Goal: Information Seeking & Learning: Learn about a topic

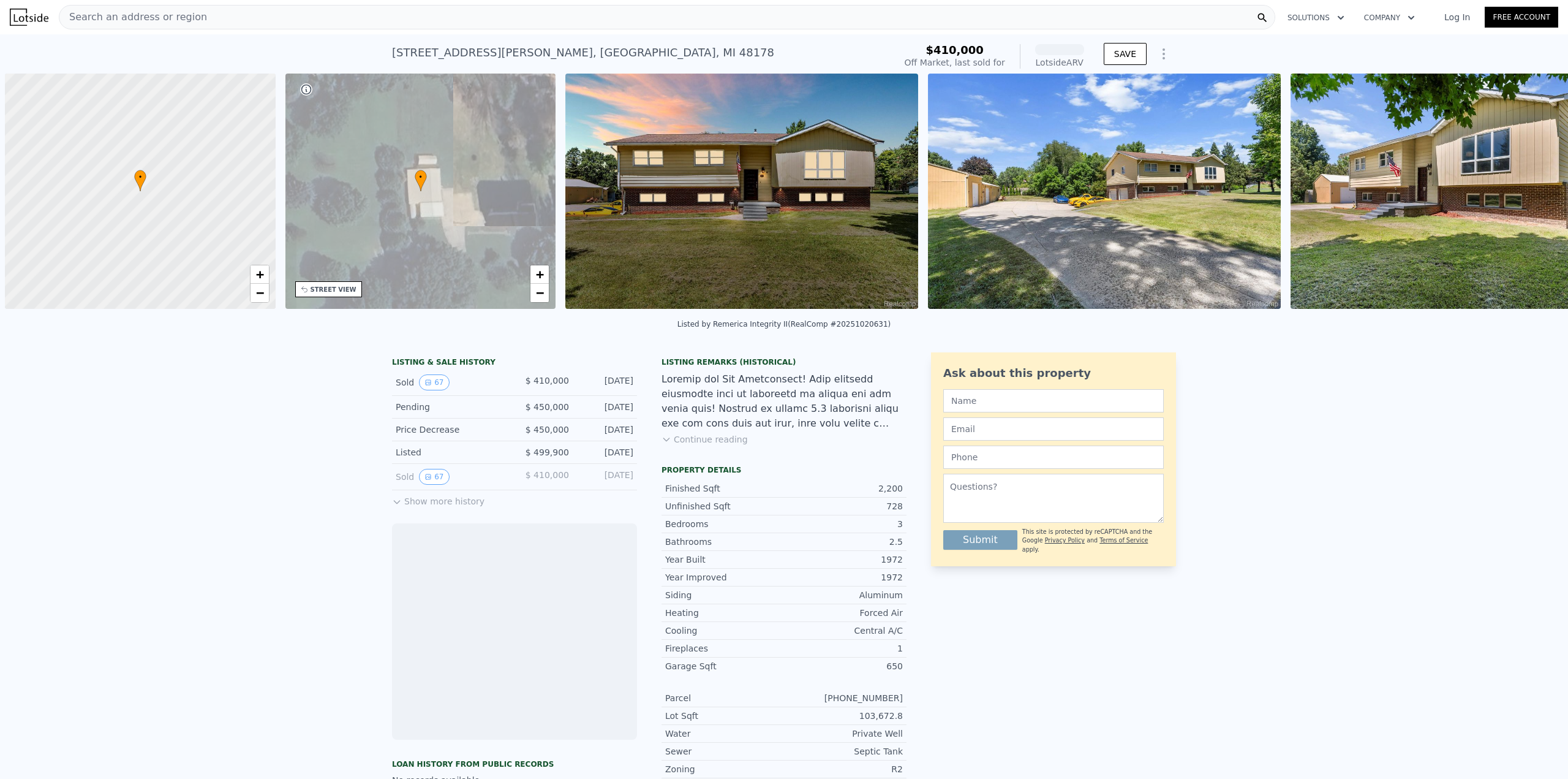
scroll to position [0, 5]
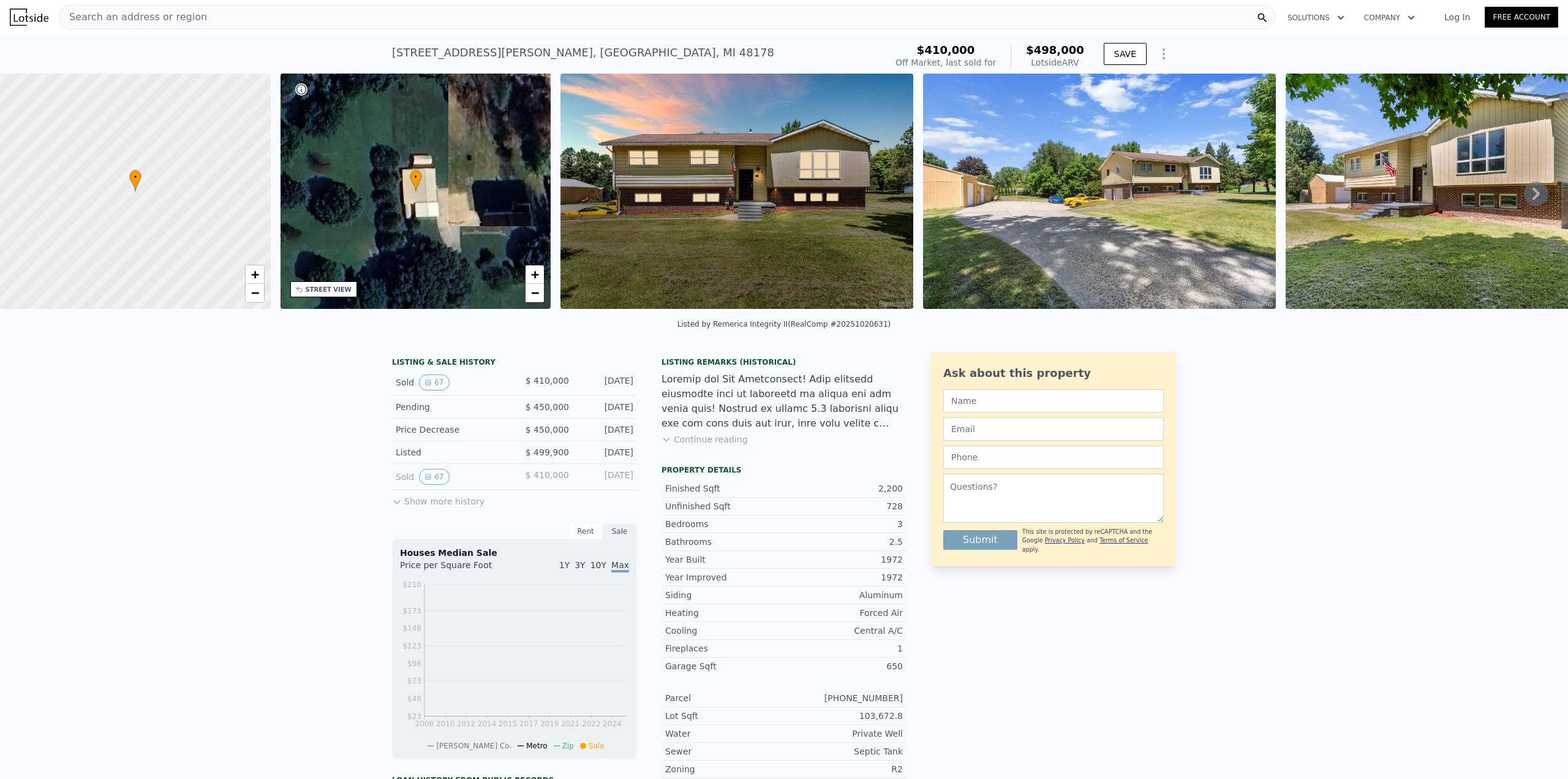
click at [244, 420] on div "LISTING & SALE HISTORY Sold 67 $ 410,000 [DATE] Pending $ 450,000 [DATE] Price …" at bounding box center [784, 677] width 1568 height 670
click at [257, 423] on div "LISTING & SALE HISTORY Sold 67 $ 410,000 [DATE] Pending $ 450,000 [DATE] Price …" at bounding box center [784, 677] width 1568 height 670
click at [1534, 197] on icon at bounding box center [1536, 194] width 25 height 25
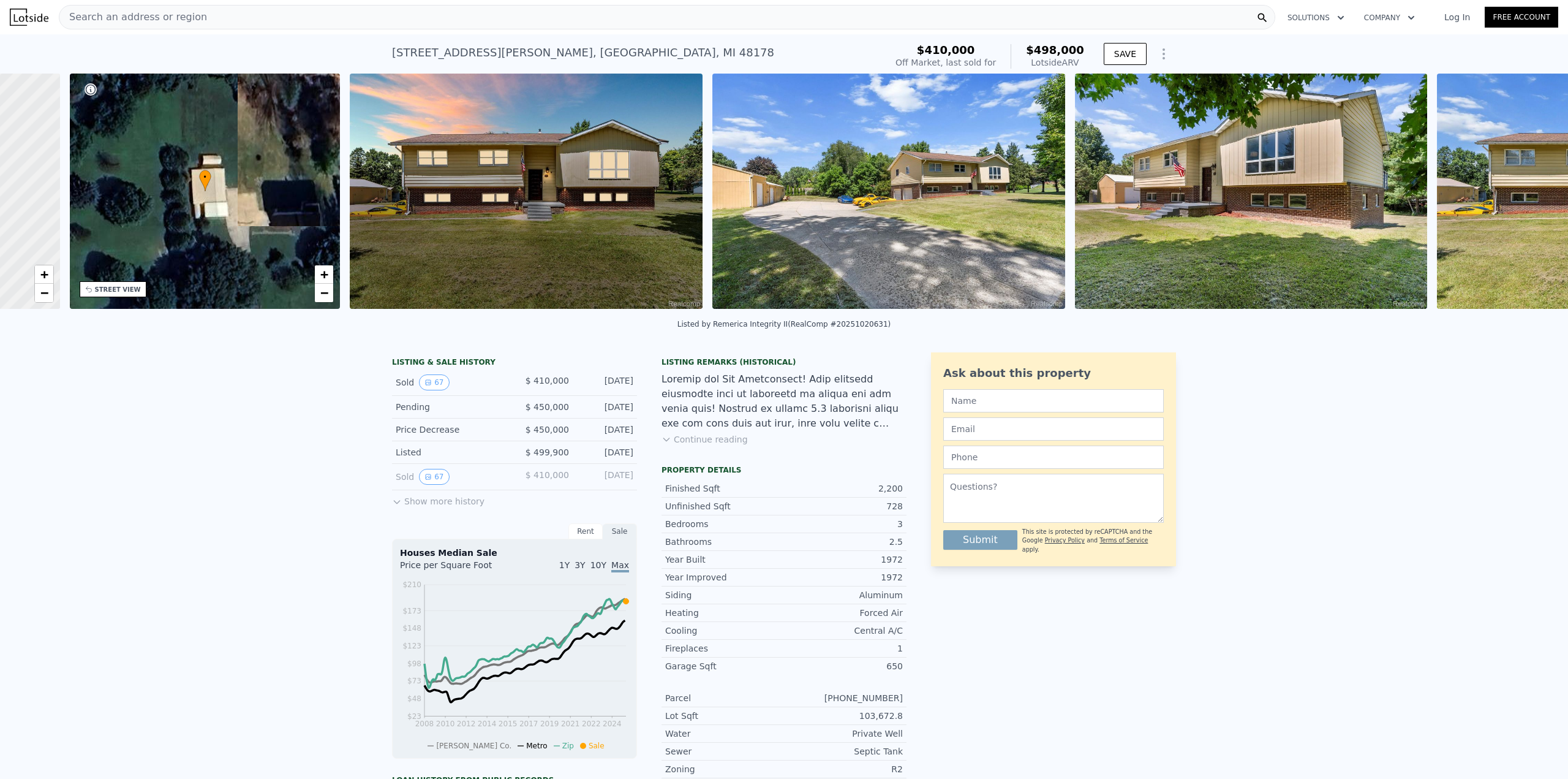
scroll to position [0, 286]
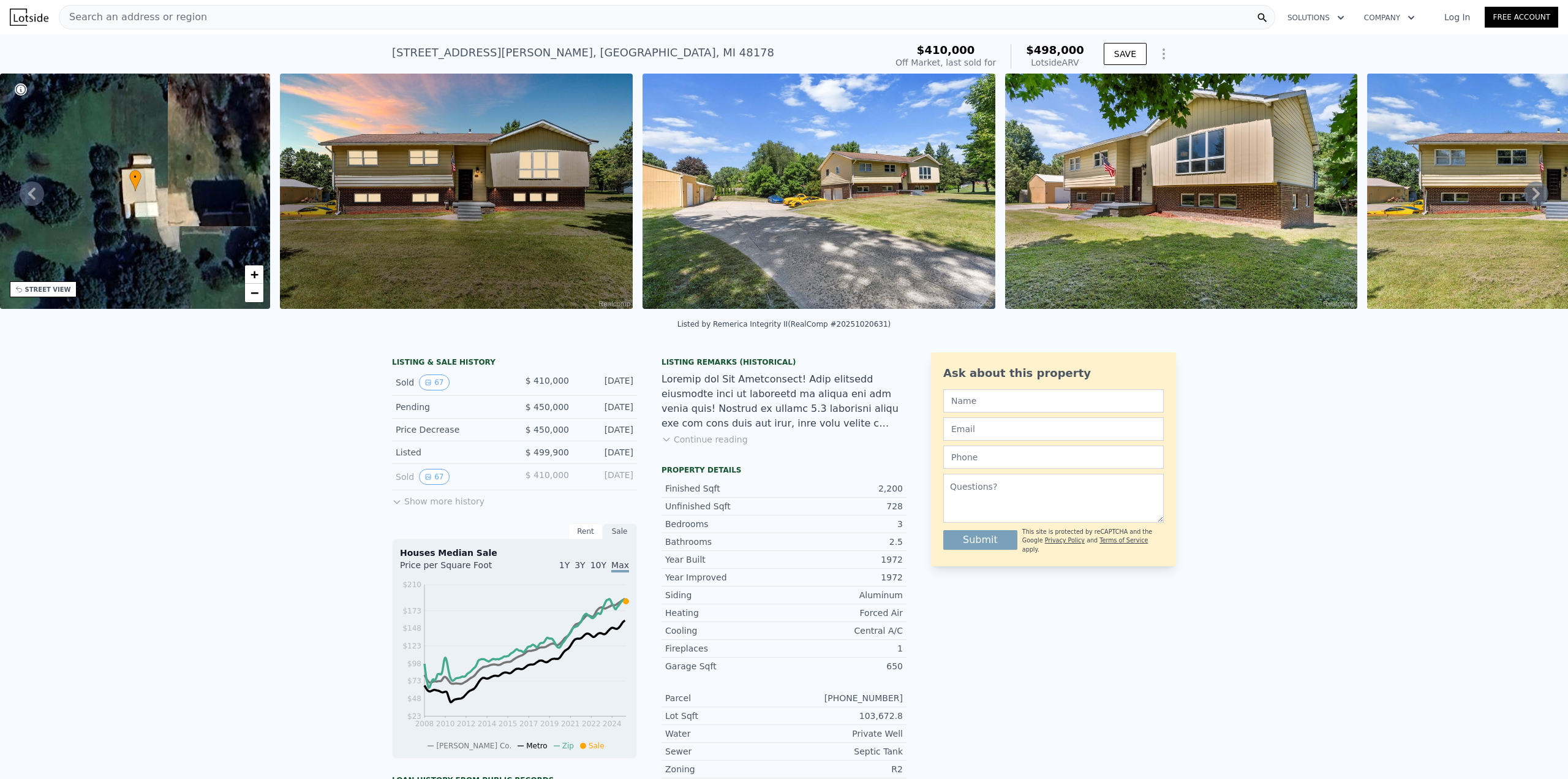
click at [430, 184] on img at bounding box center [456, 191] width 353 height 235
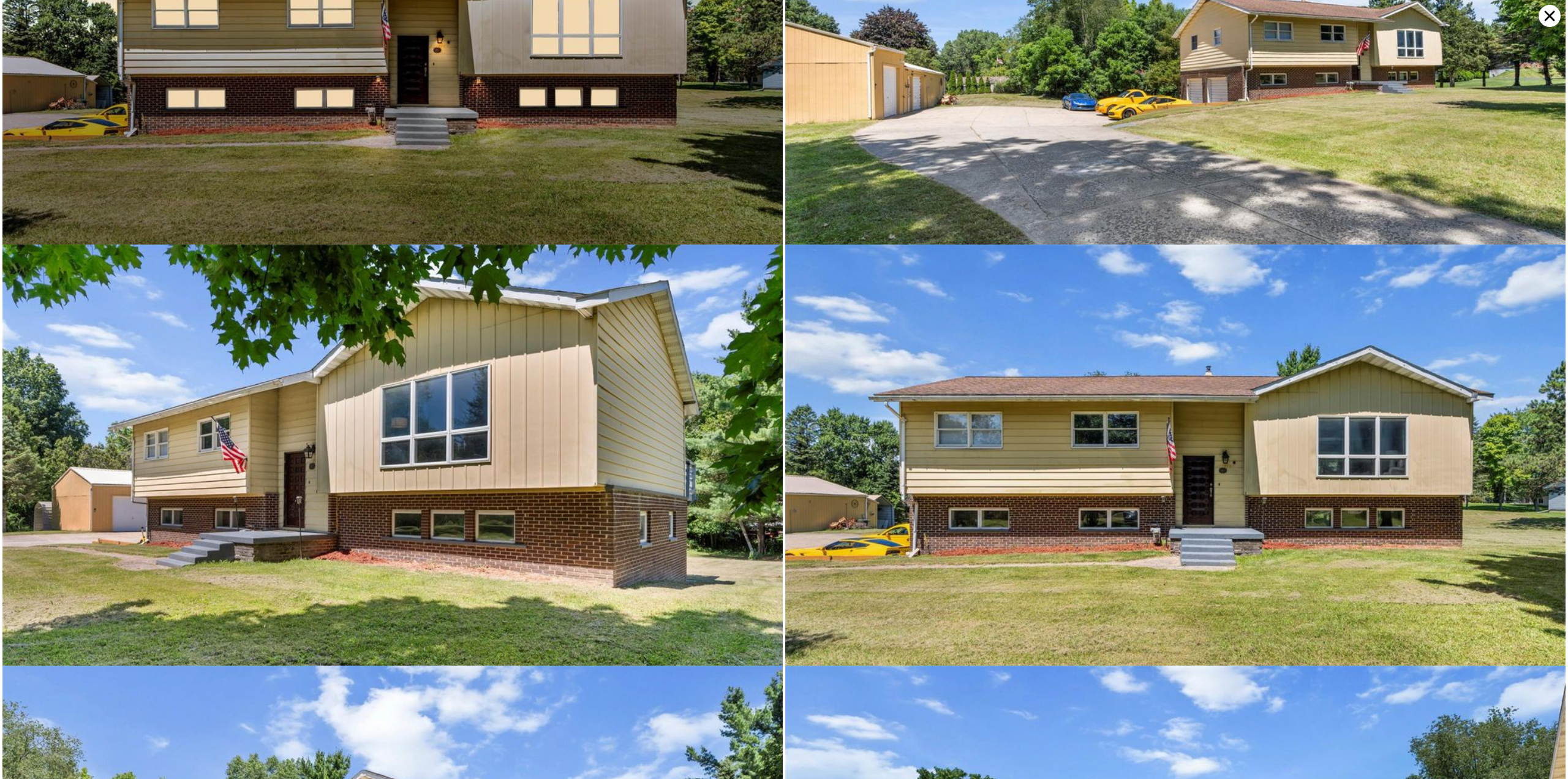
scroll to position [0, 0]
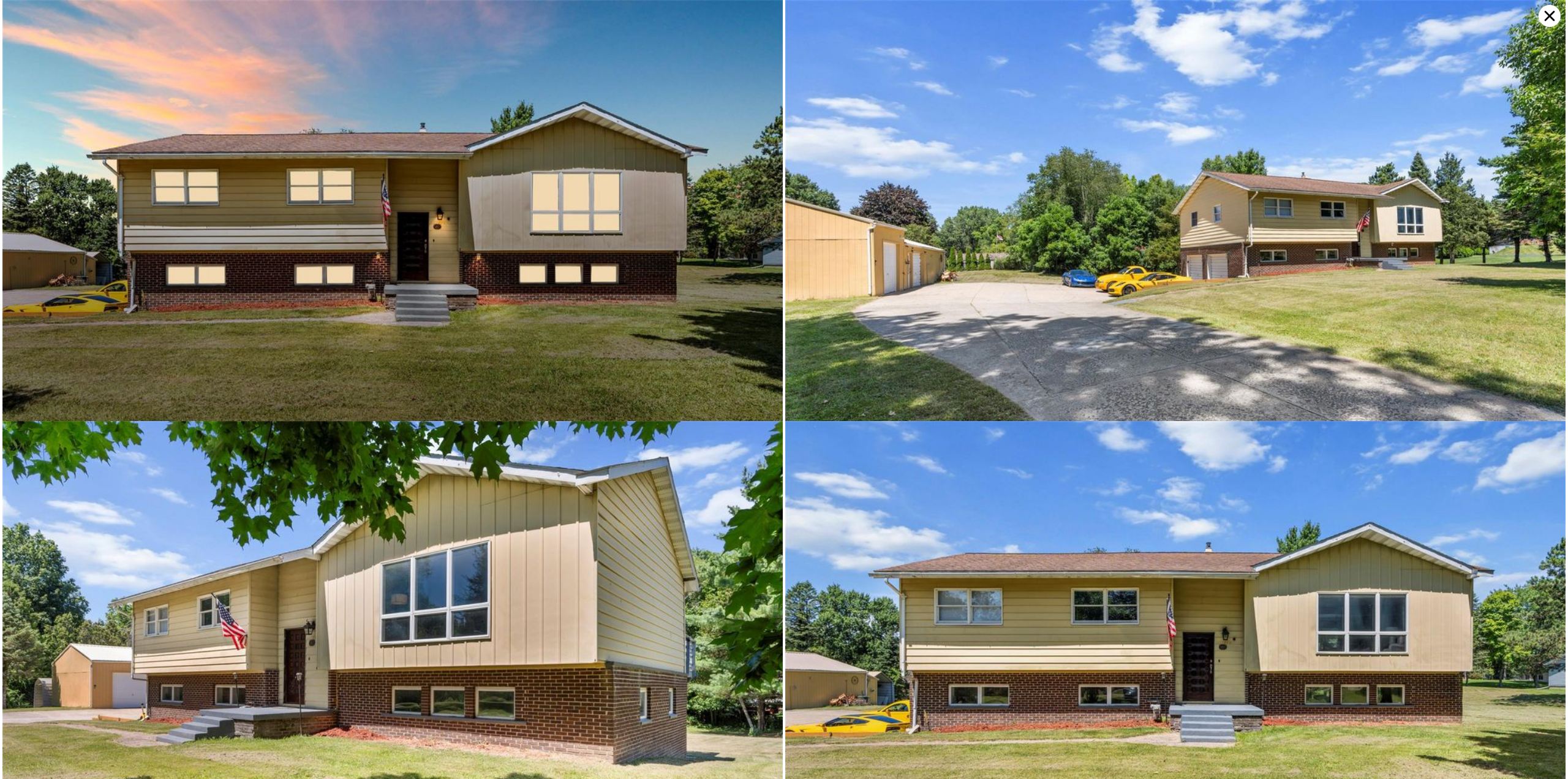
click at [397, 359] on img at bounding box center [393, 260] width 780 height 521
click at [397, 355] on img at bounding box center [393, 260] width 780 height 521
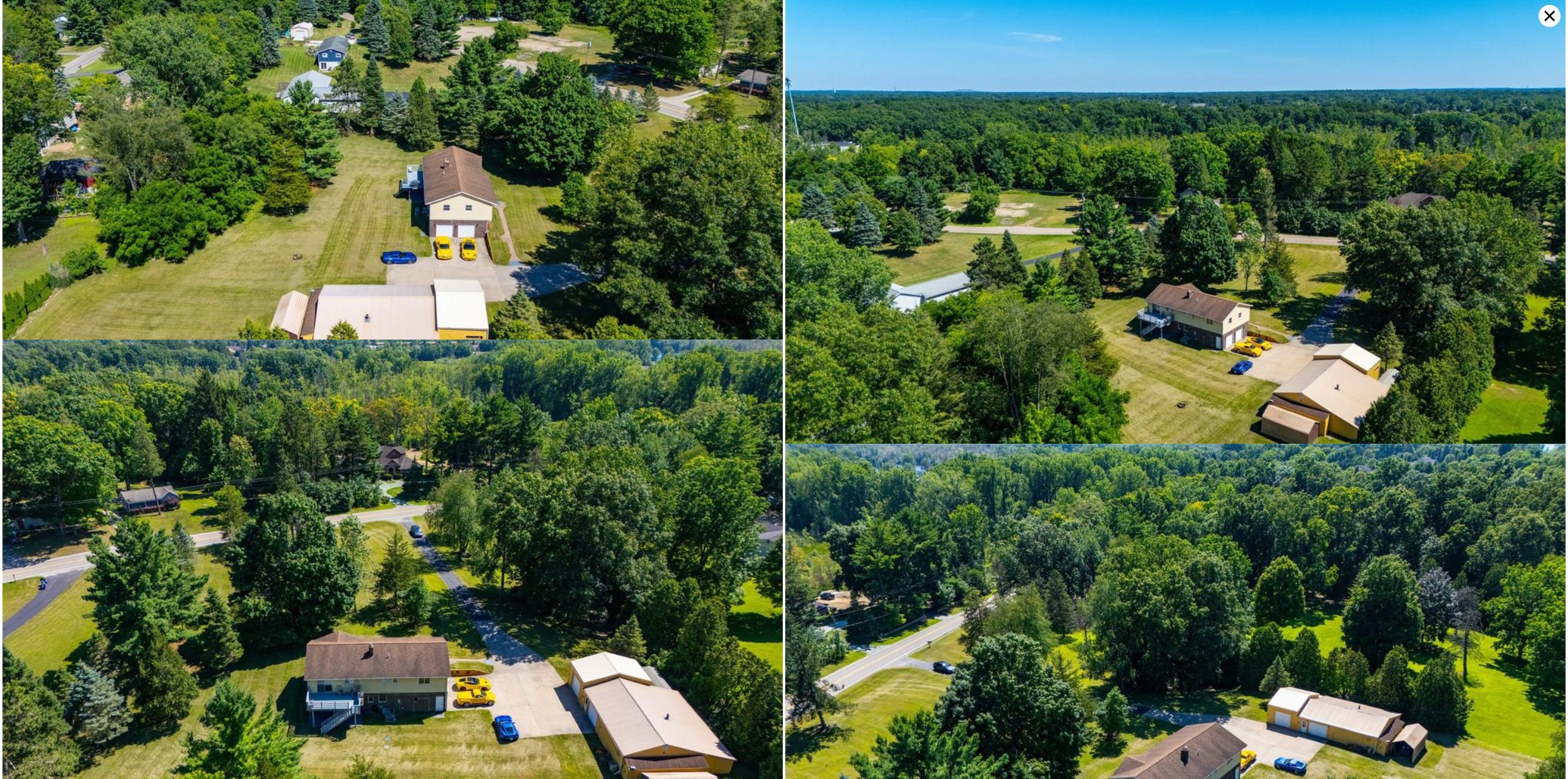
scroll to position [11156, 0]
